Goal: Task Accomplishment & Management: Manage account settings

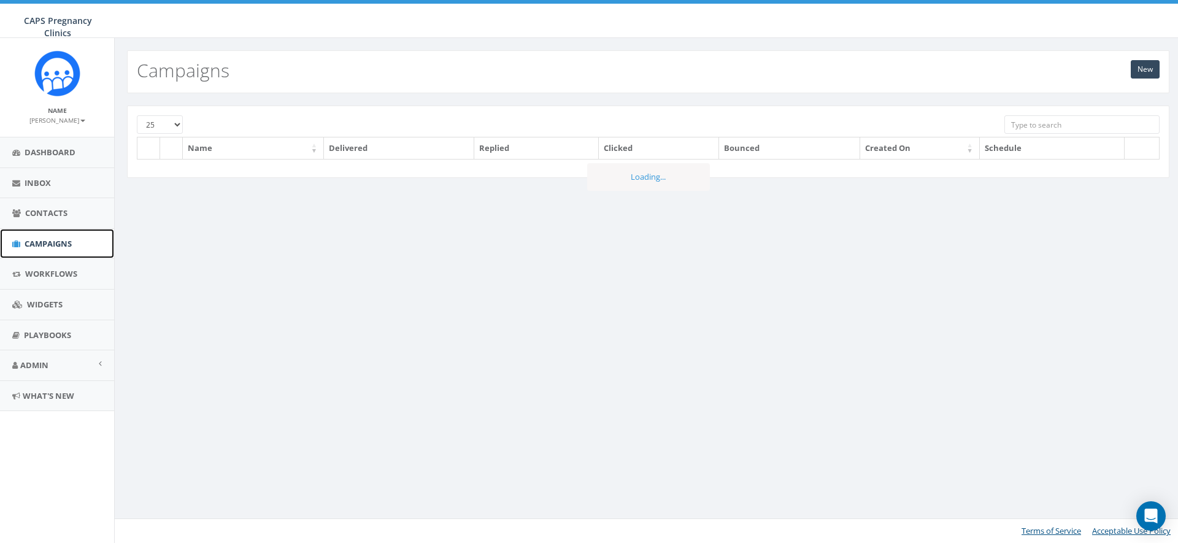
click at [31, 241] on span "Campaigns" at bounding box center [48, 243] width 47 height 11
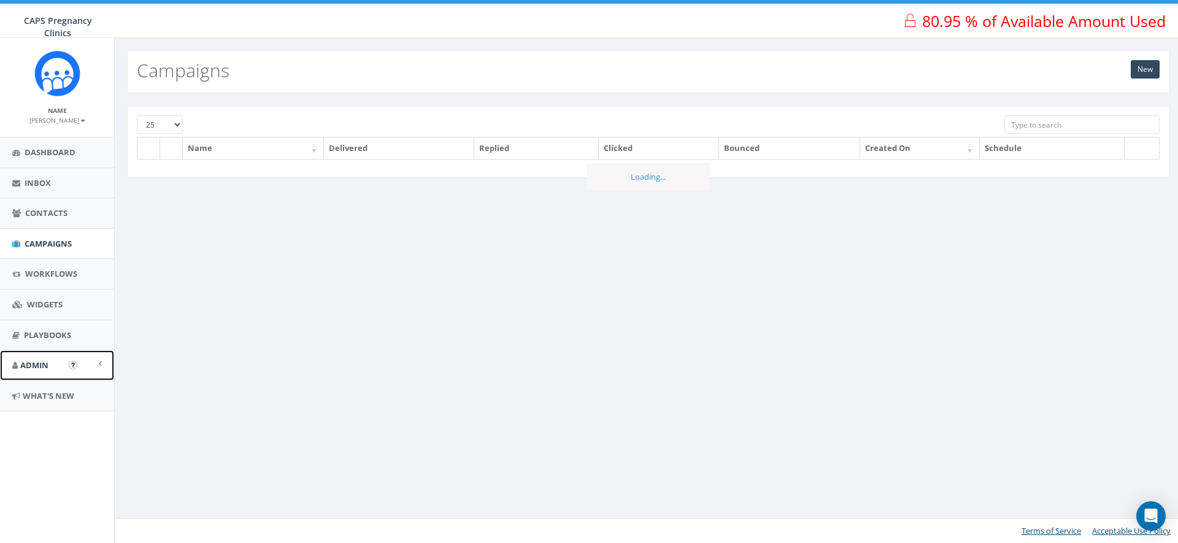
click at [39, 362] on span "Admin" at bounding box center [34, 365] width 28 height 11
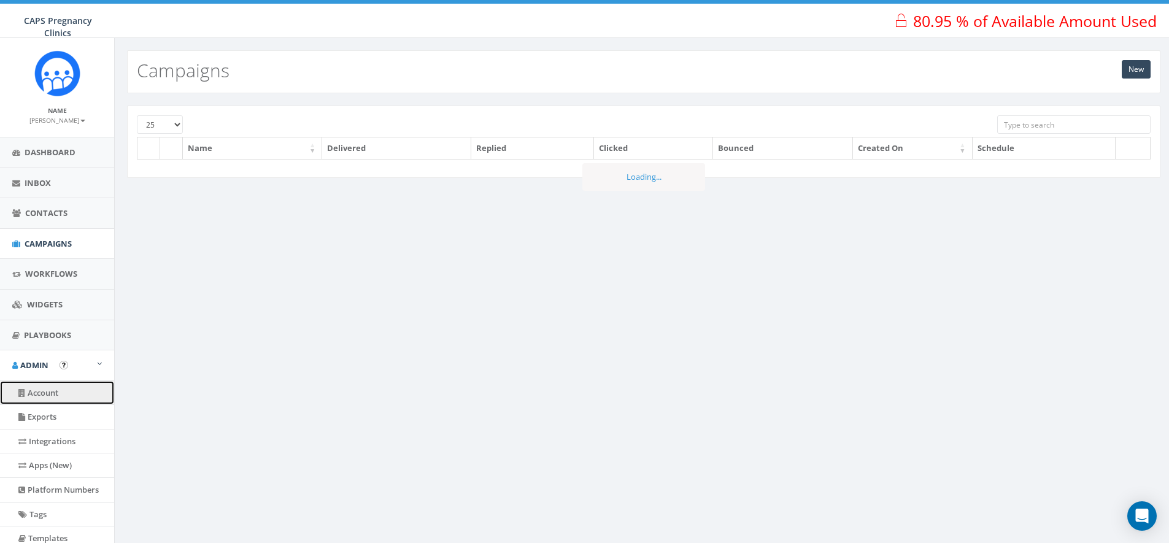
click at [39, 390] on link "Account" at bounding box center [57, 393] width 114 height 24
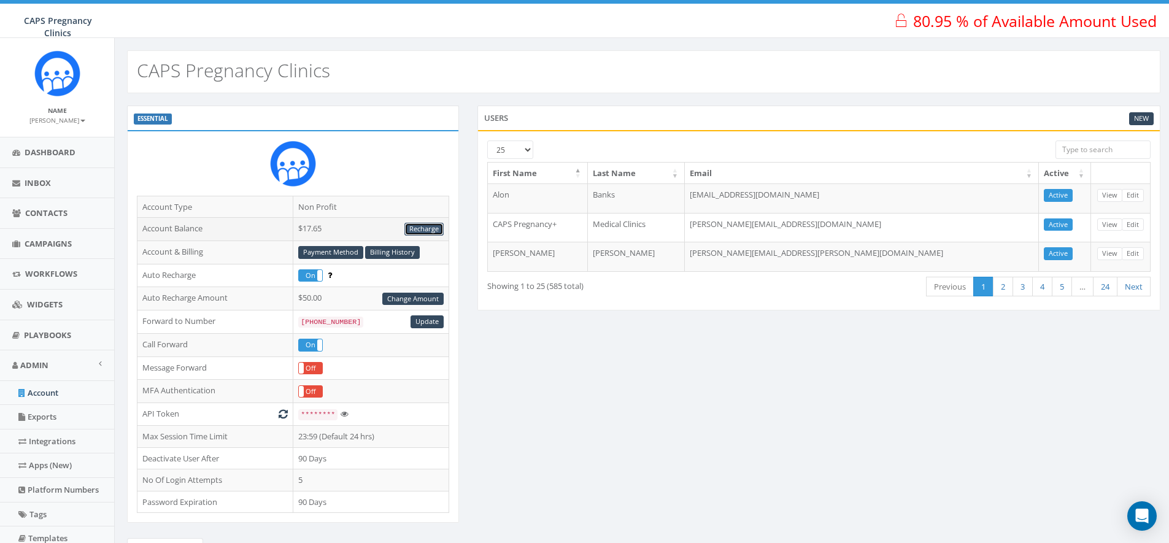
click at [428, 230] on link "Recharge" at bounding box center [423, 229] width 39 height 13
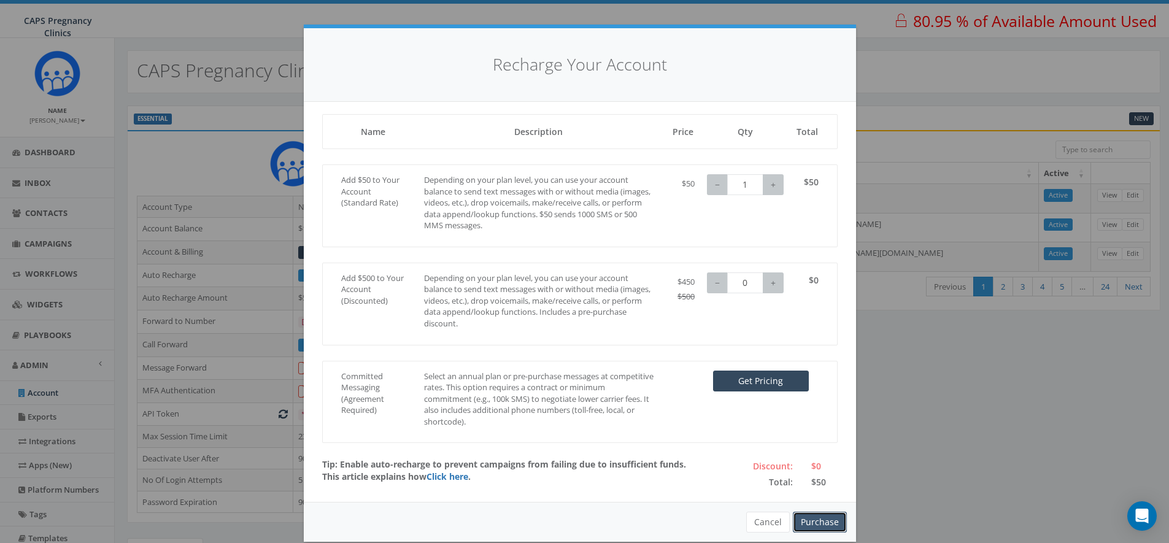
click at [811, 520] on button "Purchase" at bounding box center [820, 522] width 54 height 21
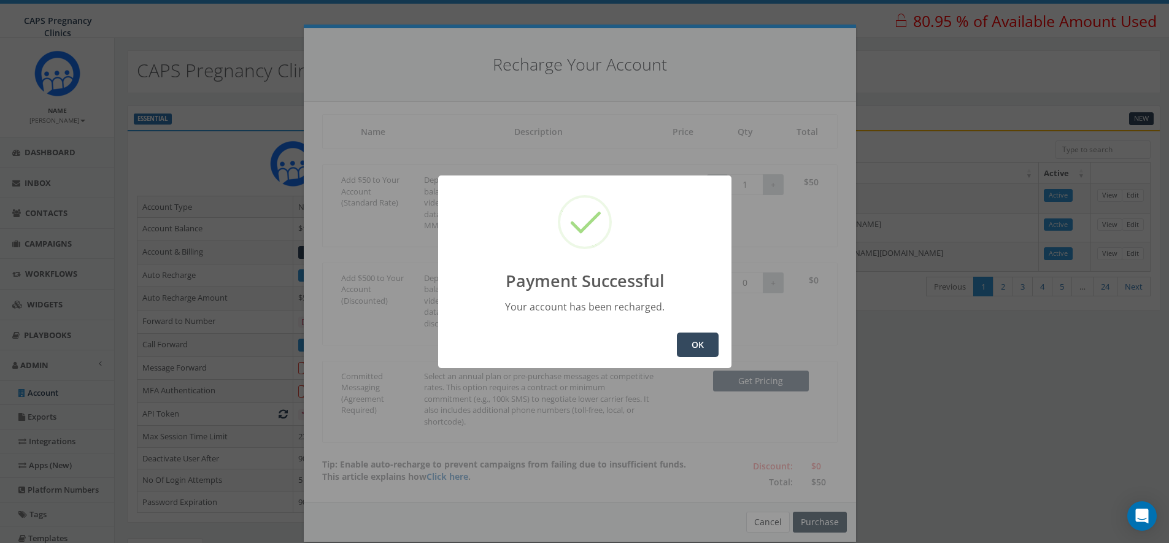
click at [703, 339] on button "OK" at bounding box center [698, 345] width 42 height 25
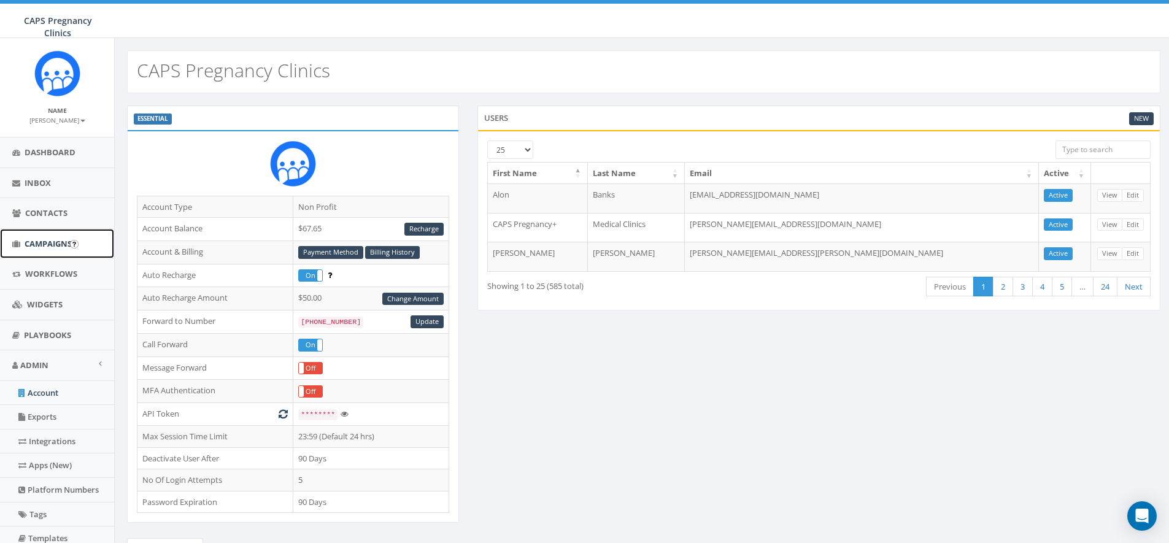
click at [55, 238] on span "Campaigns" at bounding box center [48, 243] width 47 height 11
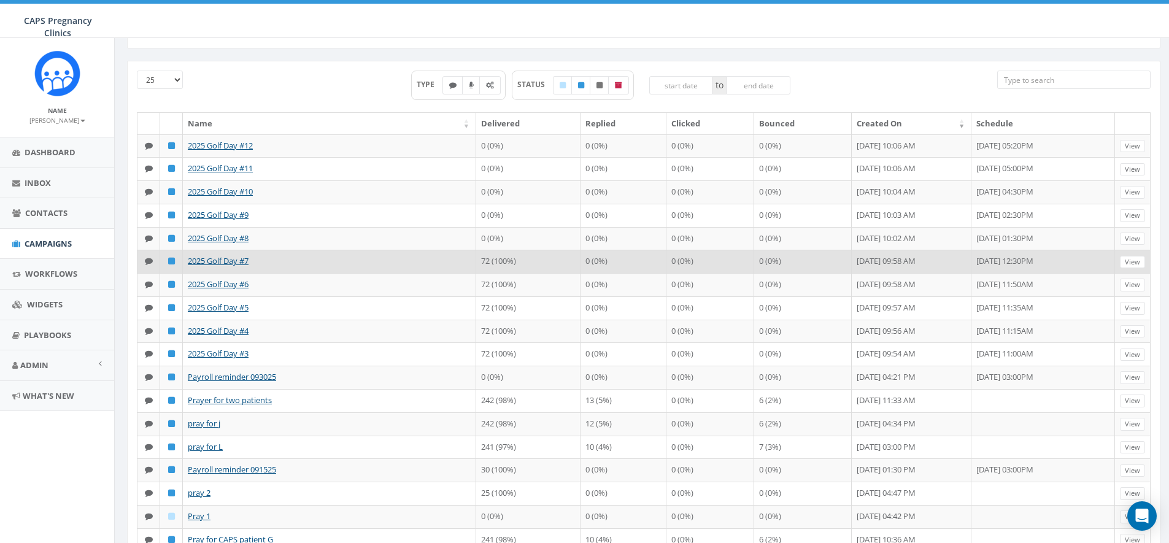
scroll to position [72, 0]
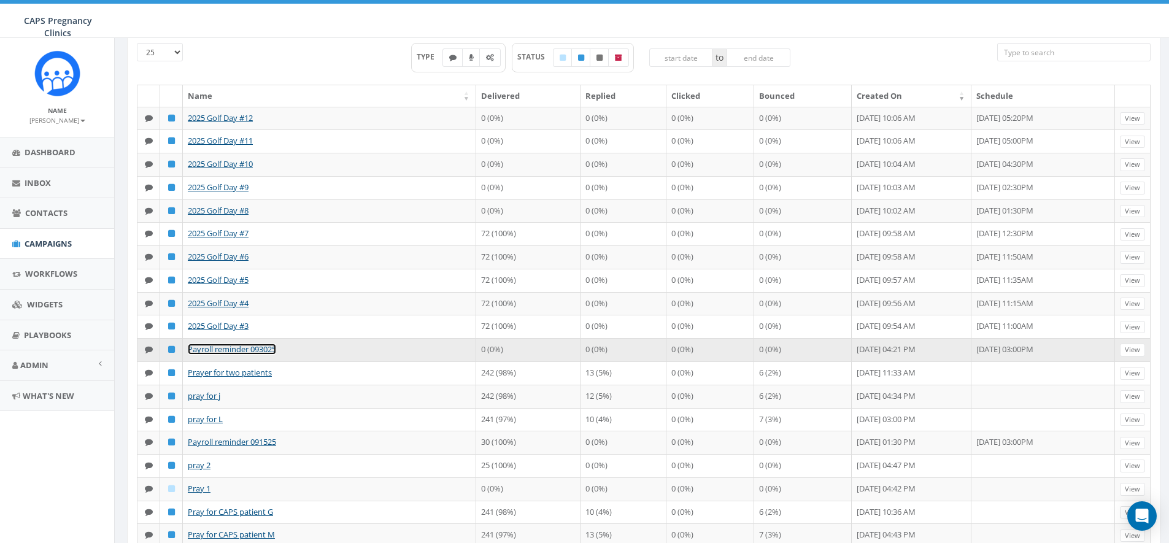
click at [269, 355] on link "Payroll reminder 093025" at bounding box center [232, 349] width 88 height 11
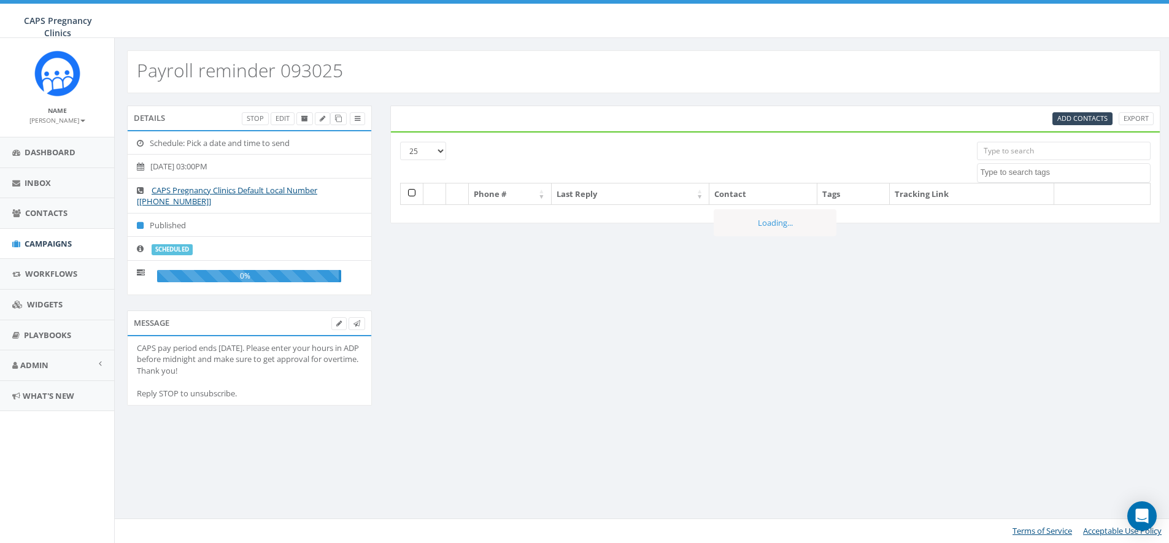
select select
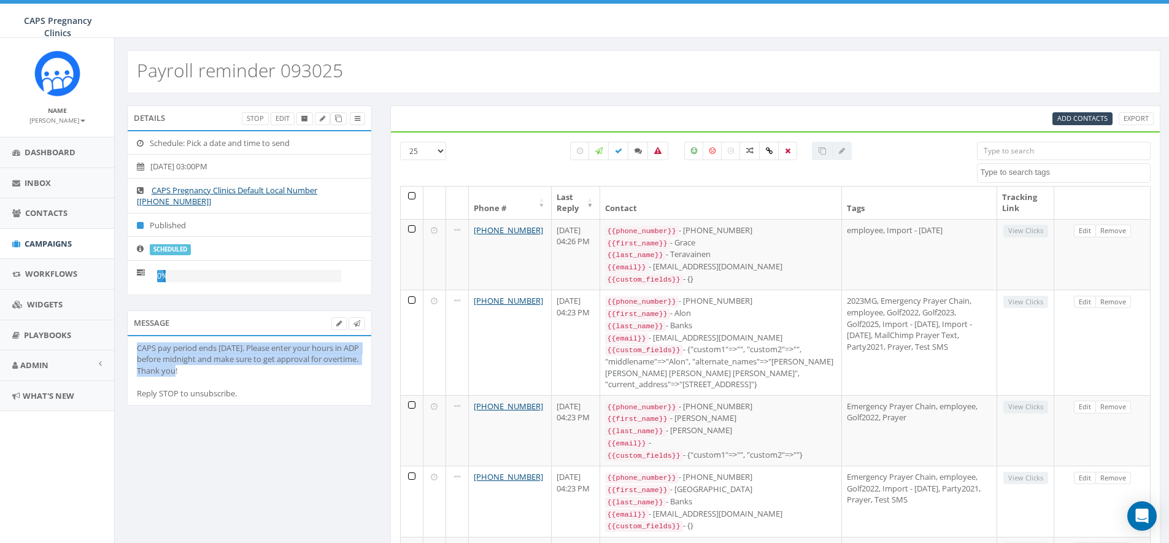
drag, startPoint x: 225, startPoint y: 371, endPoint x: 131, endPoint y: 349, distance: 96.5
click at [131, 349] on li "CAPS pay period ends [DATE]. Please enter your hours in ADP before midnight and…" at bounding box center [250, 370] width 244 height 69
copy div "CAPS pay period ends [DATE]. Please enter your hours in ADP before midnight and…"
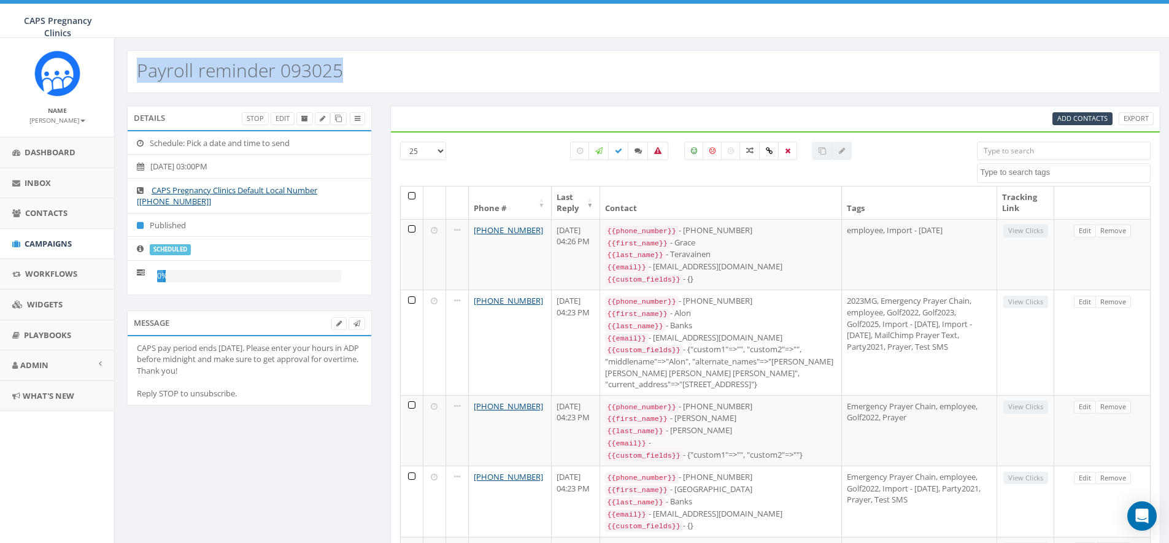
drag, startPoint x: 352, startPoint y: 71, endPoint x: 131, endPoint y: 73, distance: 220.3
click at [131, 73] on div "Payroll reminder 093025" at bounding box center [644, 71] width 1034 height 43
copy h2 "Payroll reminder 093025"
click at [466, 75] on div "Payroll reminder 093025" at bounding box center [644, 71] width 1034 height 43
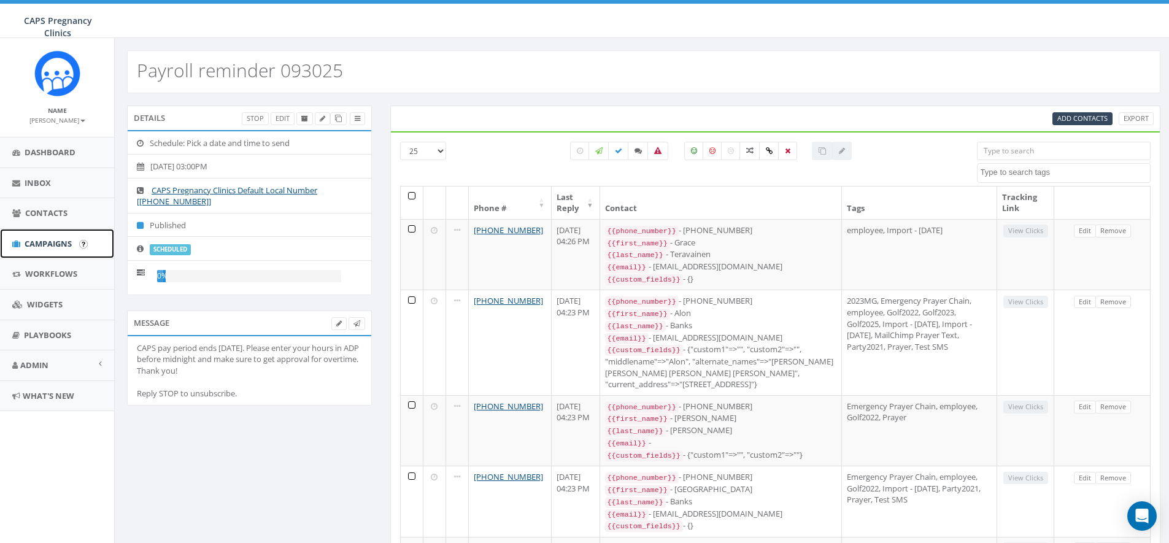
click at [39, 243] on span "Campaigns" at bounding box center [48, 243] width 47 height 11
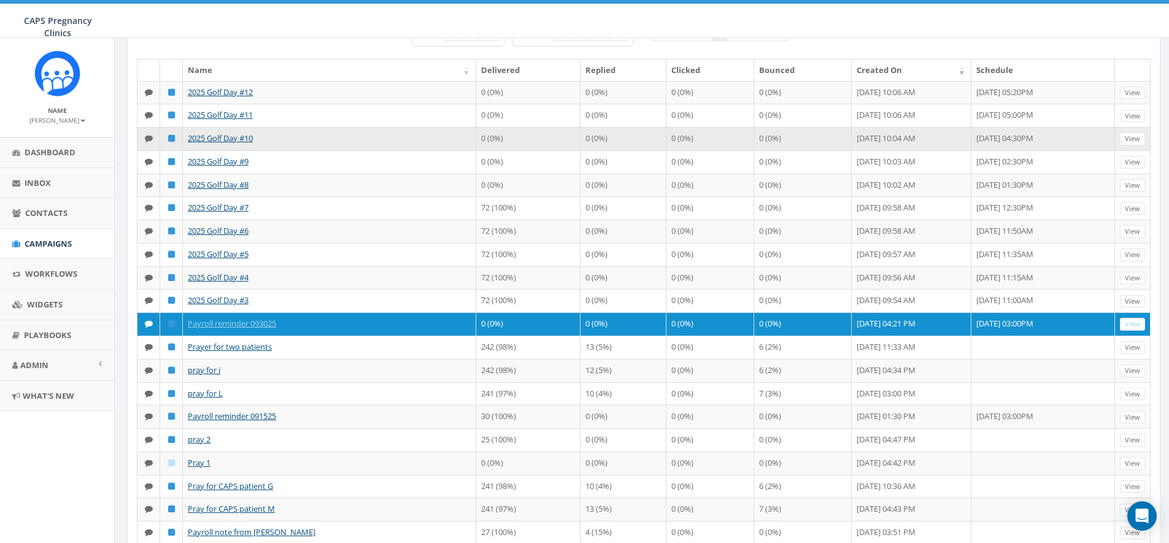
scroll to position [100, 0]
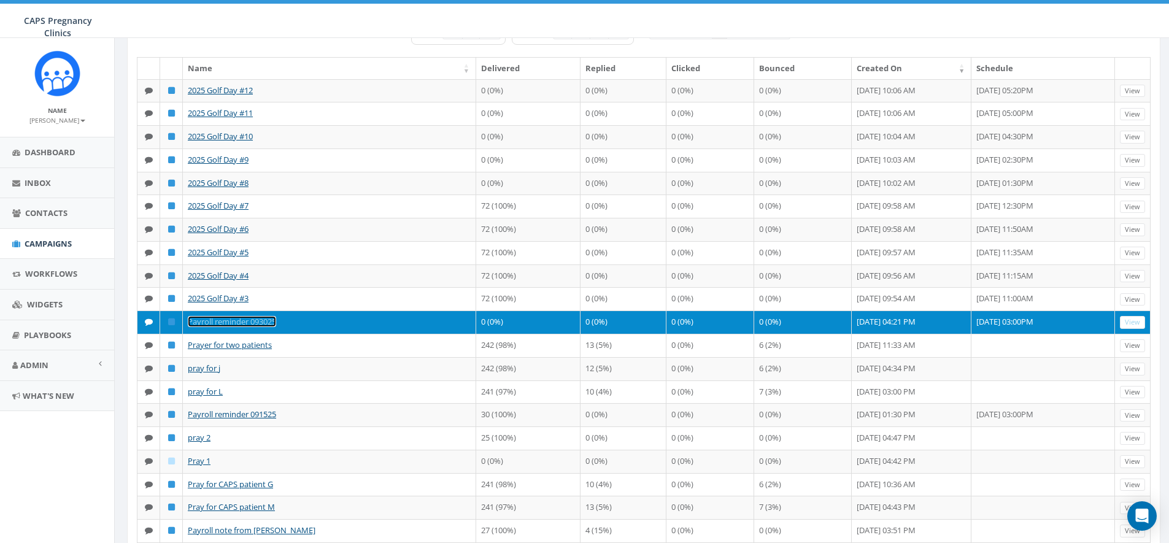
click at [269, 327] on link "Payroll reminder 093025" at bounding box center [232, 321] width 88 height 11
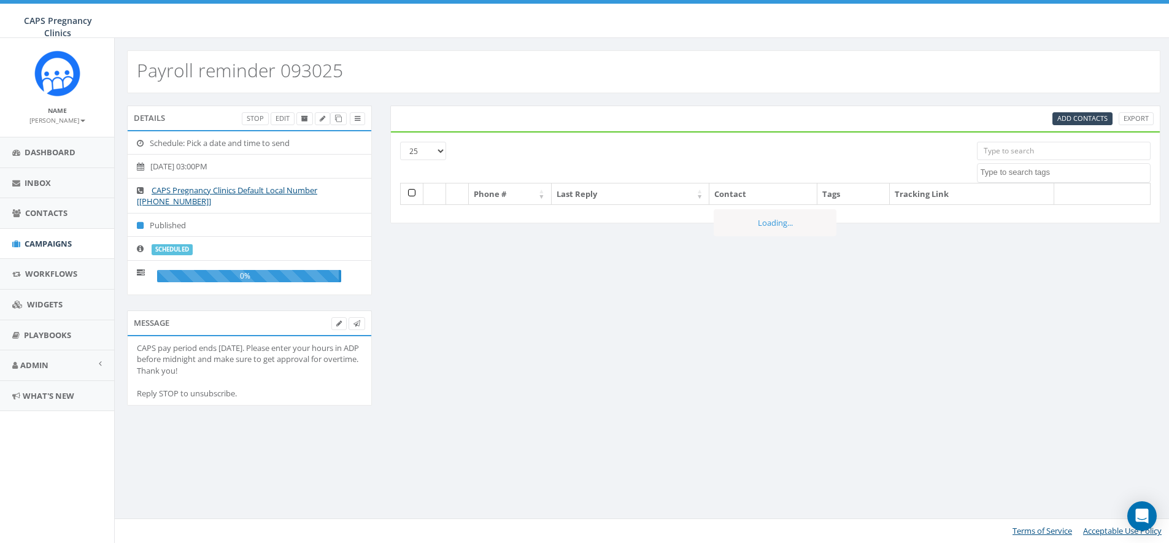
select select
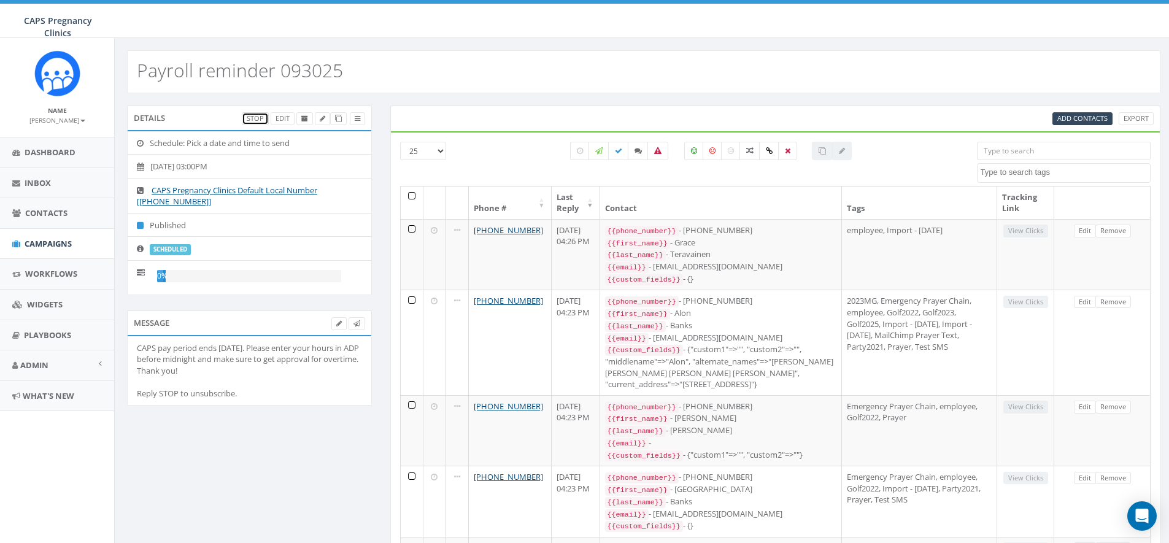
click at [253, 118] on link "Stop" at bounding box center [255, 118] width 27 height 13
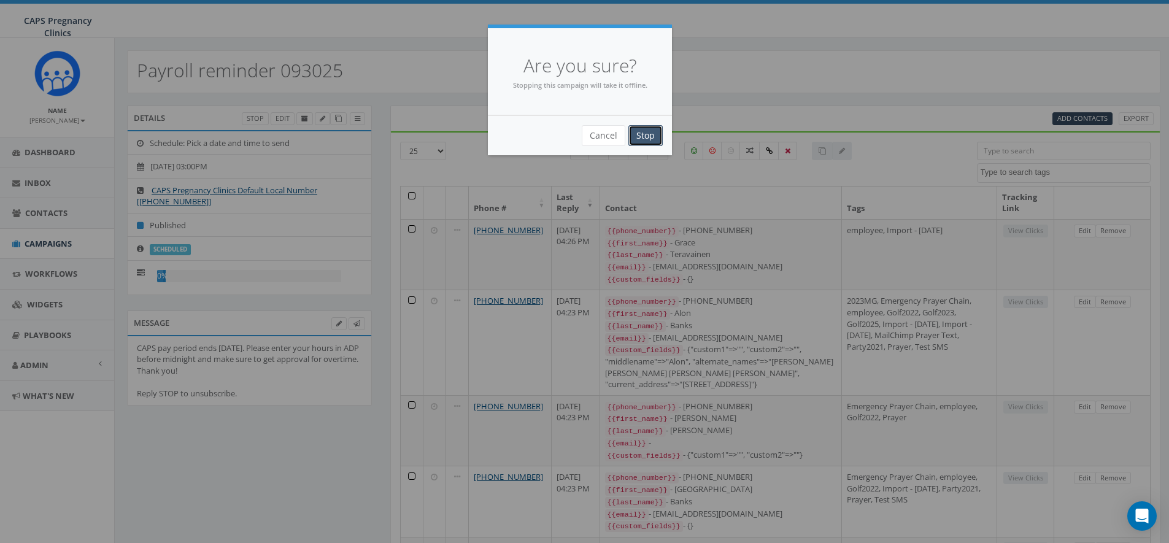
click at [647, 135] on input "Stop" at bounding box center [645, 135] width 34 height 21
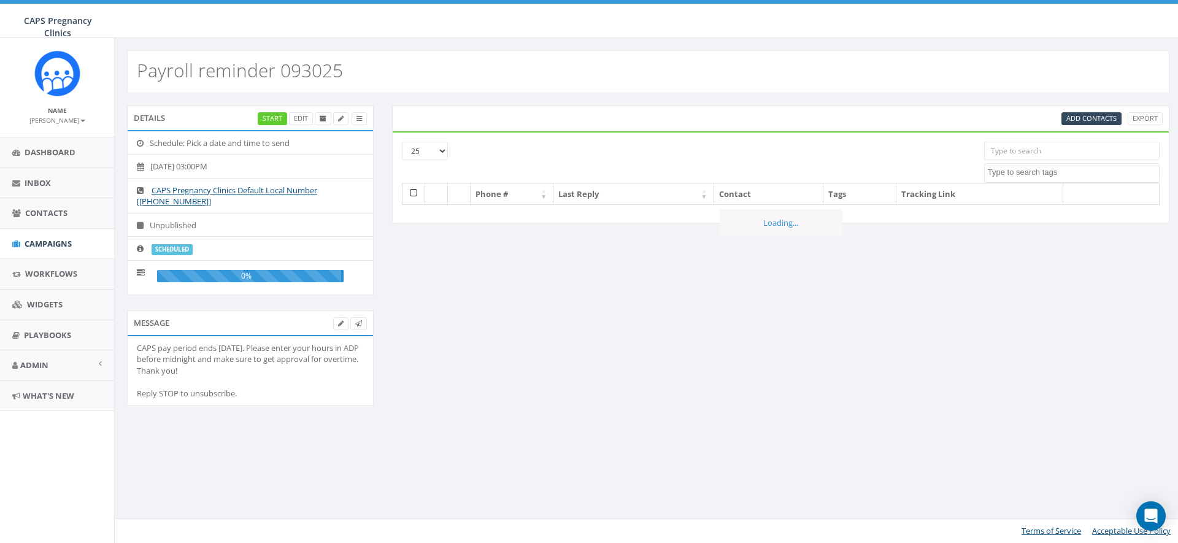
select select
